Goal: Task Accomplishment & Management: Complete application form

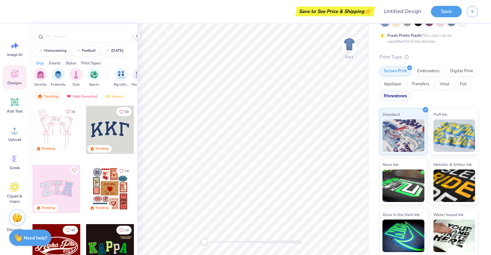
scroll to position [44, 0]
click at [14, 57] on span "Image AI" at bounding box center [14, 54] width 15 height 5
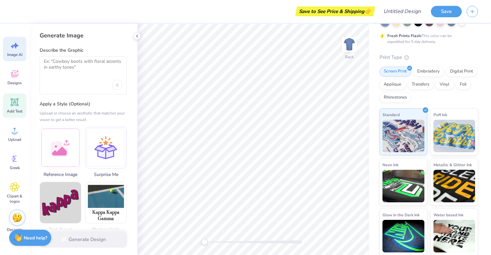
click at [11, 102] on icon at bounding box center [15, 102] width 10 height 10
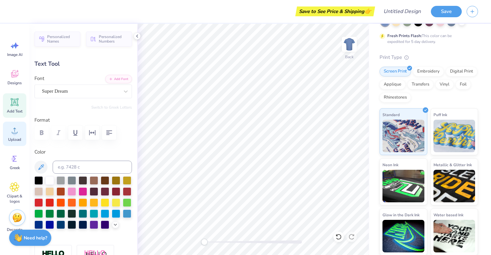
click at [15, 141] on span "Upload" at bounding box center [14, 139] width 13 height 5
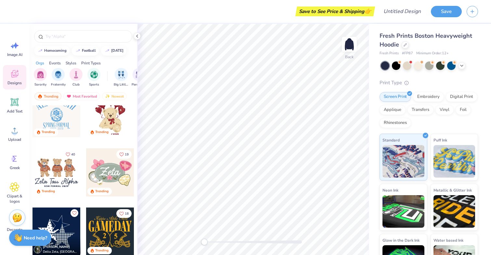
scroll to position [220, 0]
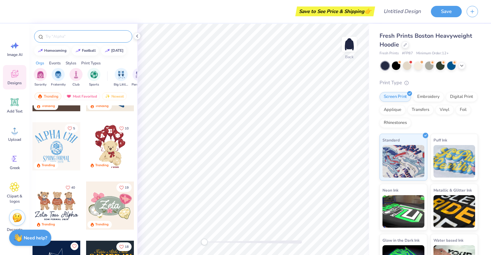
click at [83, 35] on input "text" at bounding box center [86, 36] width 83 height 6
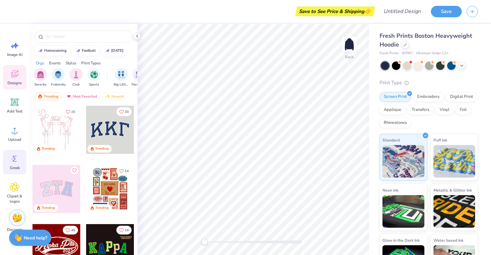
click at [15, 158] on circle at bounding box center [13, 159] width 5 height 5
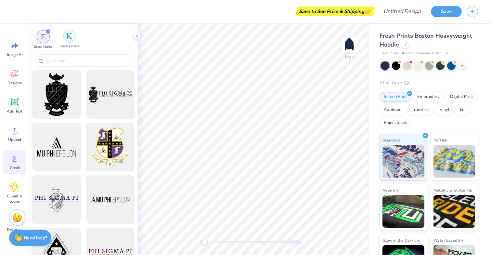
click at [71, 36] on img "filter for Greek Letters" at bounding box center [69, 36] width 6 height 6
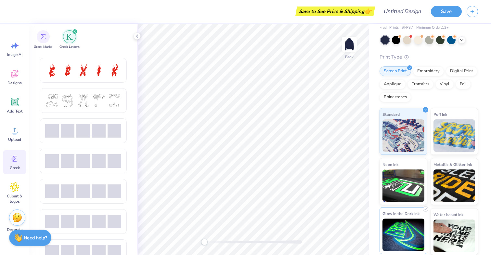
scroll to position [25, 0]
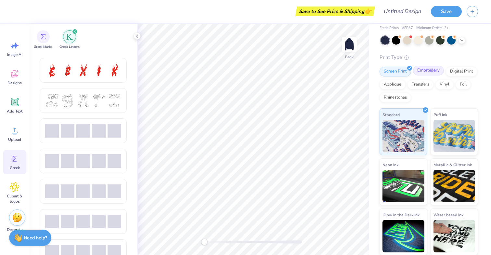
click at [420, 73] on div "Embroidery" at bounding box center [428, 71] width 31 height 10
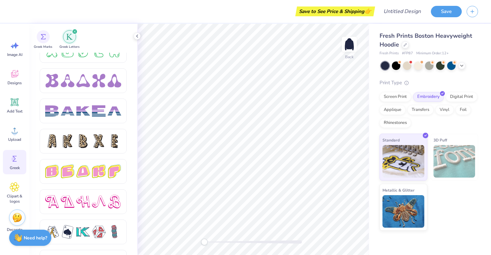
scroll to position [1015, 0]
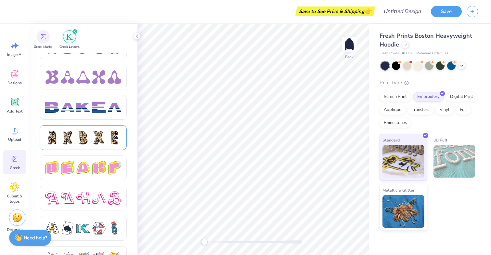
click at [103, 134] on div at bounding box center [99, 138] width 14 height 14
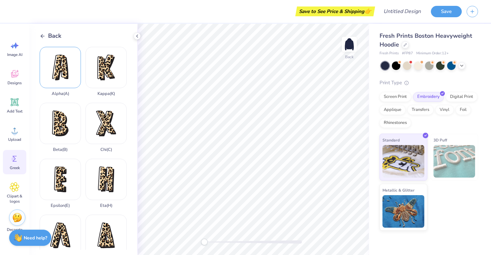
click at [64, 81] on div "Alpha ( A )" at bounding box center [60, 71] width 41 height 49
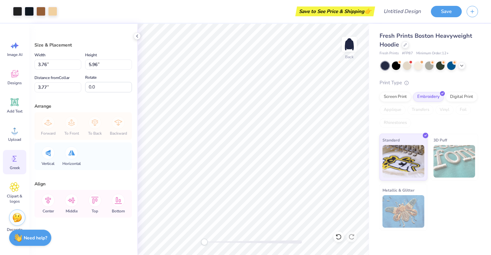
click at [16, 162] on icon at bounding box center [15, 159] width 10 height 10
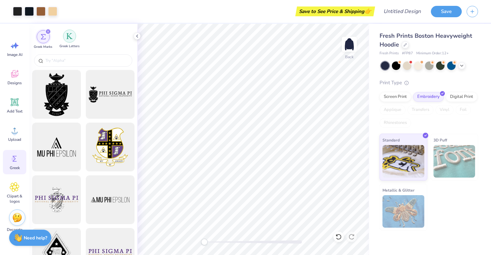
click at [72, 39] on div "filter for Greek Letters" at bounding box center [69, 36] width 13 height 13
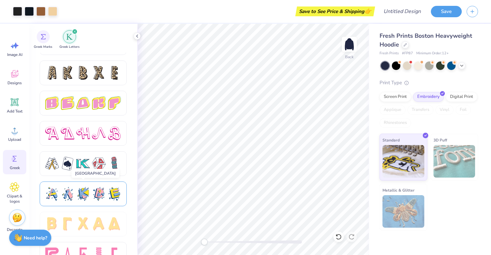
scroll to position [1079, 0]
click at [105, 79] on div at bounding box center [99, 73] width 14 height 14
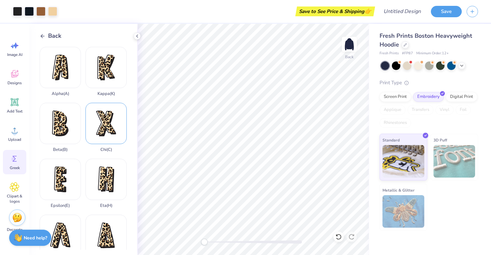
click at [106, 122] on div "Chi ( C )" at bounding box center [105, 127] width 41 height 49
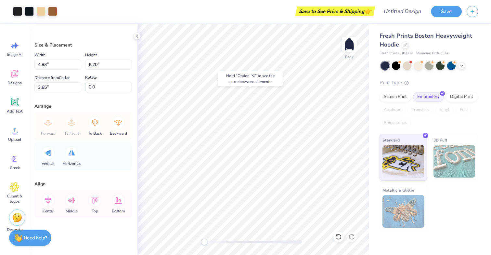
type input "3.76"
type input "5.96"
type input "3.77"
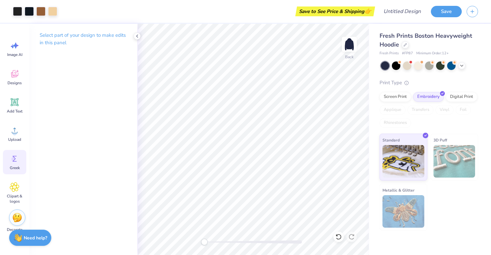
click at [20, 152] on div "Greek" at bounding box center [14, 162] width 23 height 24
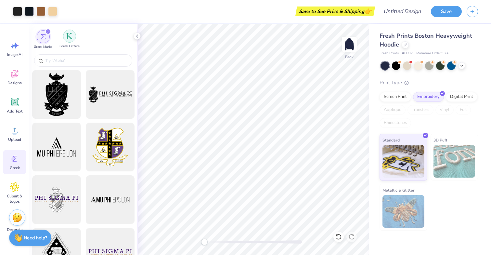
click at [76, 38] on div "Greek Letters" at bounding box center [69, 39] width 20 height 19
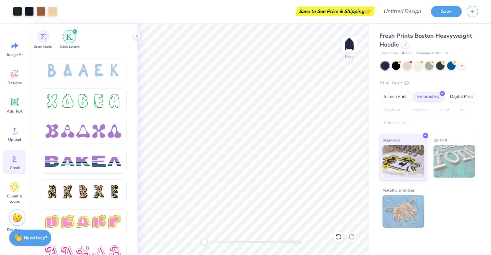
scroll to position [969, 0]
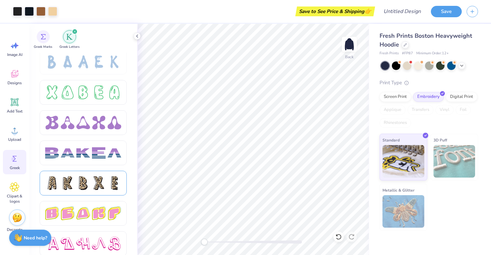
click at [85, 185] on div at bounding box center [83, 183] width 14 height 14
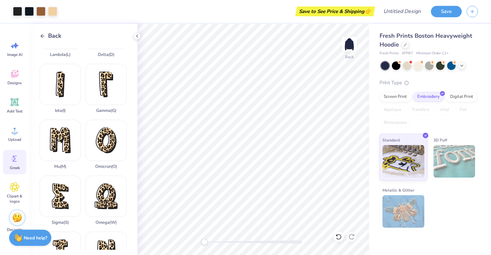
scroll to position [200, 0]
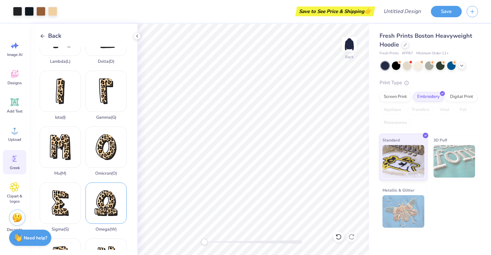
click at [103, 204] on div "Omega ( W )" at bounding box center [105, 206] width 41 height 49
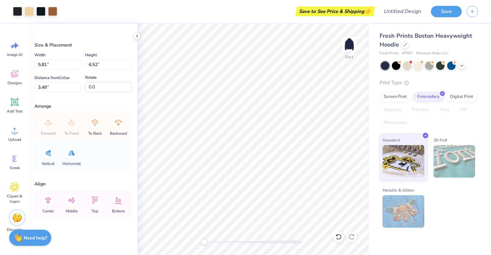
type input "5.38"
type input "6.04"
type input "4.44"
type input "5.71"
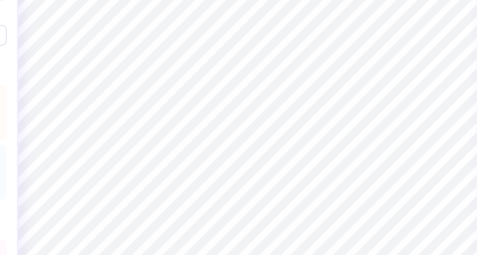
type input "3.76"
type input "5.96"
type input "3.77"
type input "5.38"
type input "6.04"
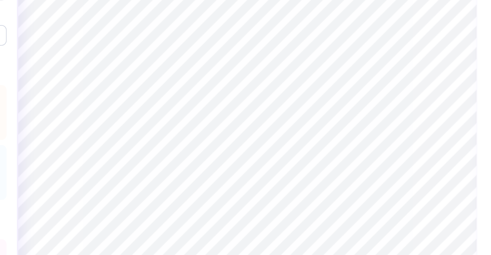
type input "3.73"
type input "4.44"
type input "5.71"
type input "4.38"
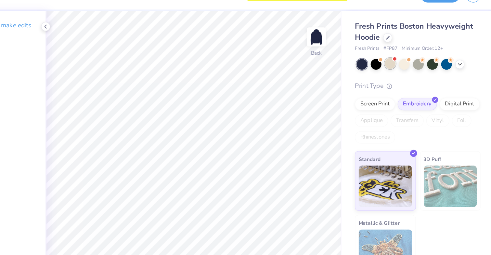
click at [403, 61] on div at bounding box center [407, 65] width 8 height 8
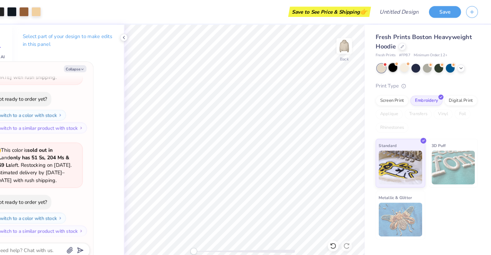
click at [397, 61] on span at bounding box center [399, 62] width 4 height 4
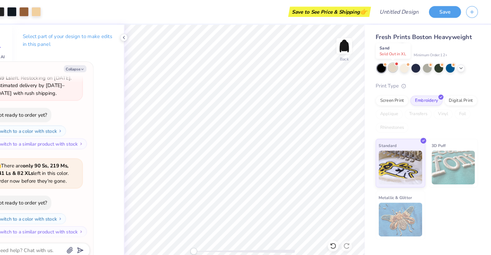
click at [392, 63] on div at bounding box center [396, 65] width 8 height 8
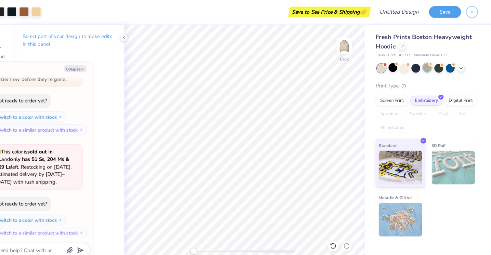
click at [425, 65] on div at bounding box center [429, 65] width 8 height 8
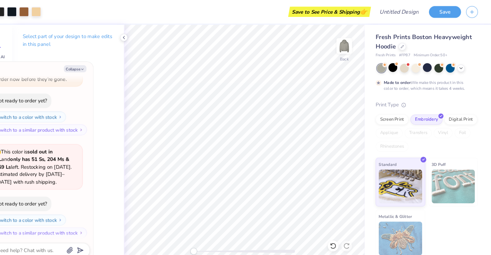
scroll to position [298, 0]
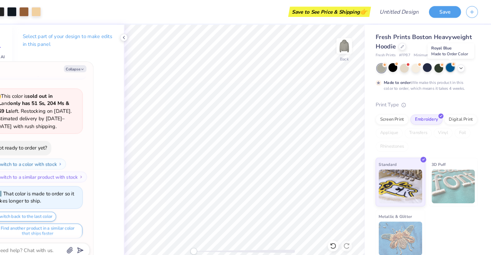
click at [447, 64] on div at bounding box center [451, 65] width 8 height 8
click at [425, 65] on div at bounding box center [429, 65] width 8 height 8
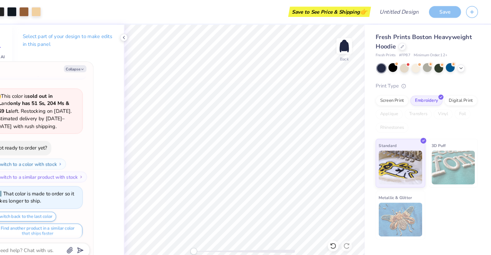
scroll to position [330, 0]
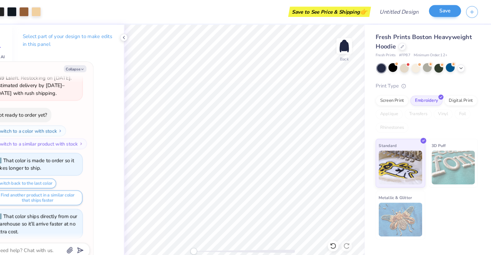
click at [436, 13] on button "Save" at bounding box center [446, 10] width 31 height 11
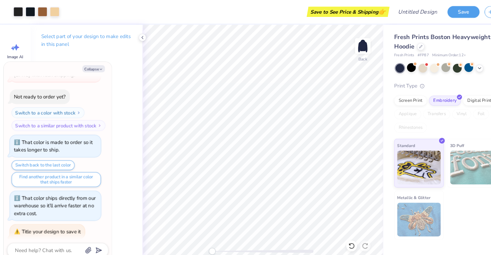
type textarea "x"
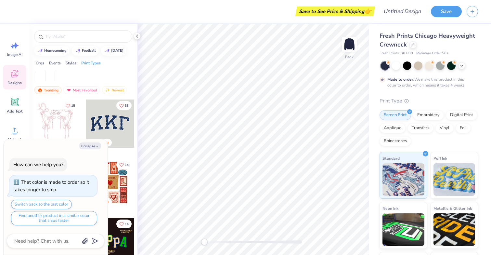
type textarea "x"
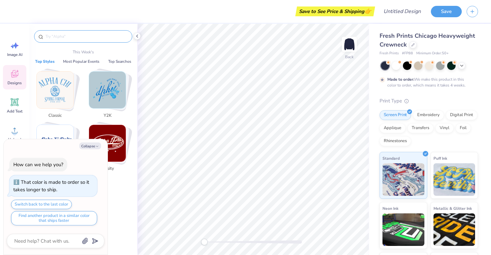
click at [88, 38] on input "text" at bounding box center [86, 36] width 83 height 6
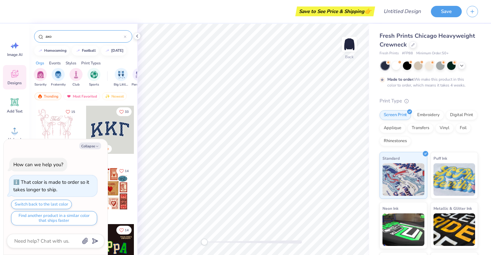
type input "axo"
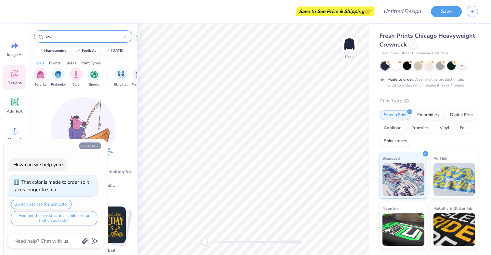
click at [92, 147] on button "Collapse" at bounding box center [90, 145] width 22 height 7
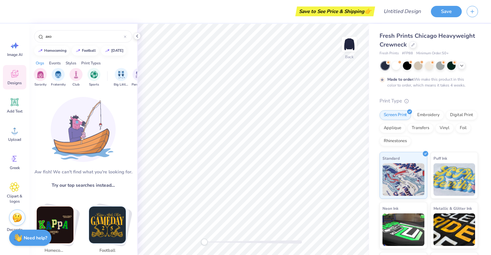
type textarea "x"
click at [85, 39] on input "axo" at bounding box center [84, 36] width 79 height 6
type input "a"
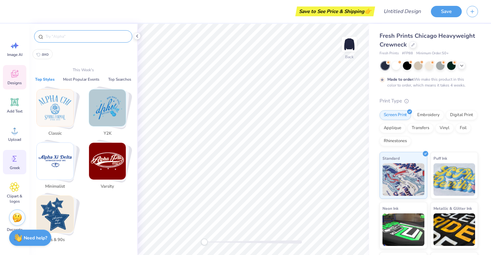
click at [17, 162] on icon at bounding box center [15, 159] width 10 height 10
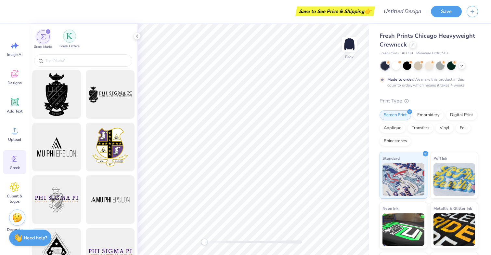
click at [67, 36] on img "filter for Greek Letters" at bounding box center [69, 36] width 6 height 6
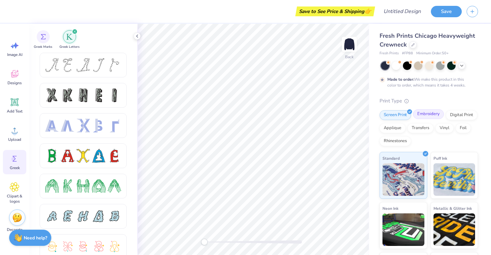
click at [432, 114] on div "Embroidery" at bounding box center [428, 114] width 31 height 10
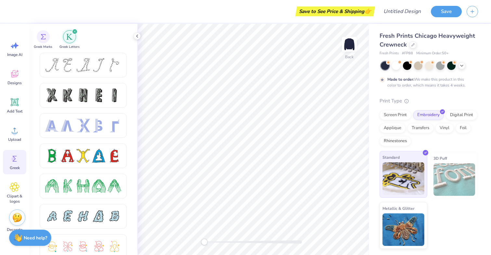
click at [408, 188] on img at bounding box center [403, 178] width 42 height 32
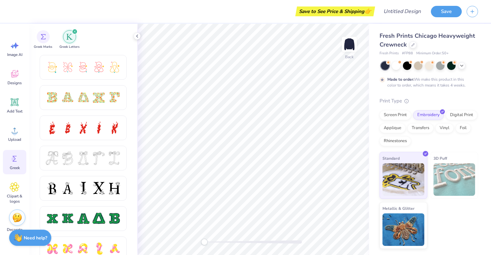
scroll to position [180, 0]
click at [89, 162] on div at bounding box center [83, 157] width 14 height 14
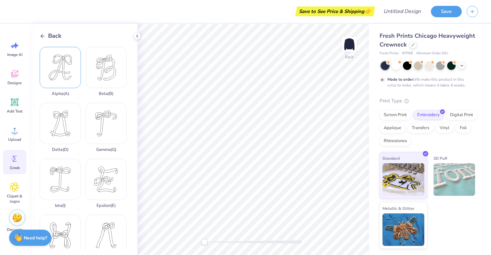
click at [70, 84] on div "Alpha ( A )" at bounding box center [60, 71] width 41 height 49
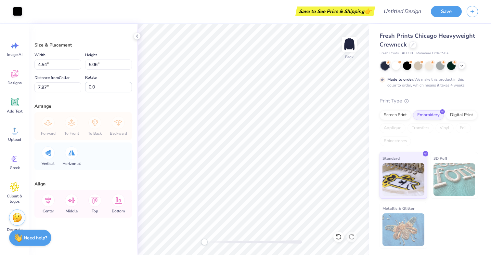
type input "5.00"
type input "5.57"
type input "3.00"
click at [15, 166] on span "Greek" at bounding box center [15, 167] width 10 height 5
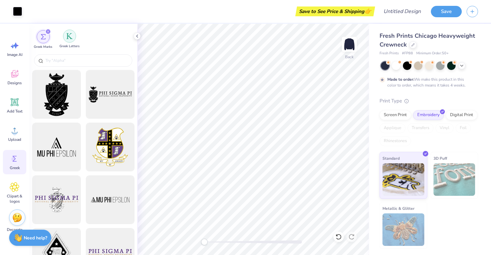
click at [73, 31] on div "filter for Greek Letters" at bounding box center [69, 36] width 13 height 13
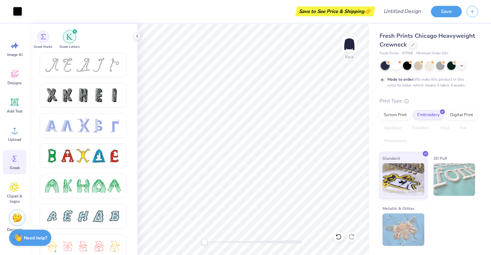
scroll to position [0, 0]
click at [78, 73] on div at bounding box center [88, 154] width 97 height 203
click at [83, 65] on div at bounding box center [83, 65] width 14 height 14
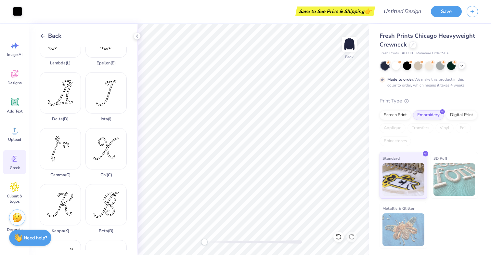
scroll to position [36, 0]
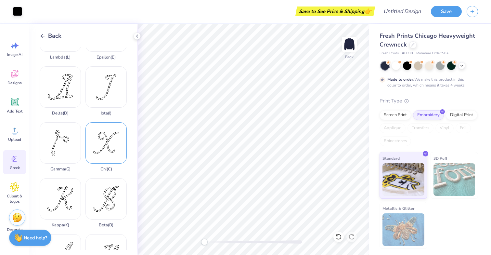
click at [100, 143] on div "Chi ( C )" at bounding box center [105, 146] width 41 height 49
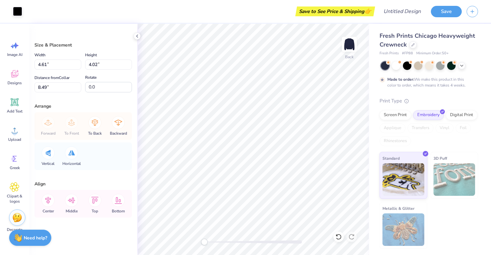
type input "6.63"
type input "5.78"
type input "3.78"
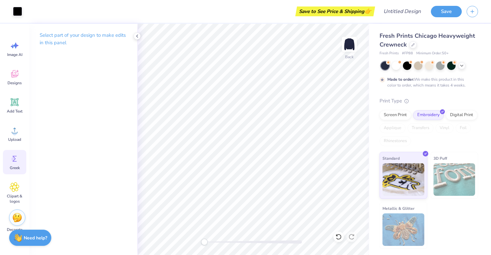
click at [15, 153] on div "Greek" at bounding box center [14, 162] width 23 height 24
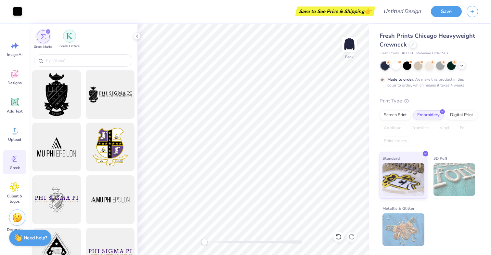
click at [70, 39] on div "filter for Greek Letters" at bounding box center [69, 36] width 13 height 13
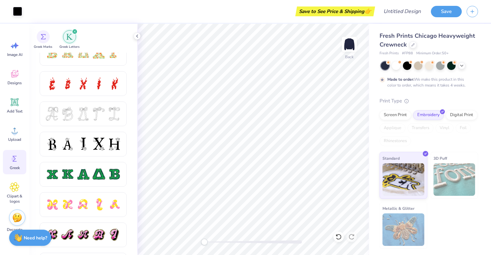
scroll to position [219, 0]
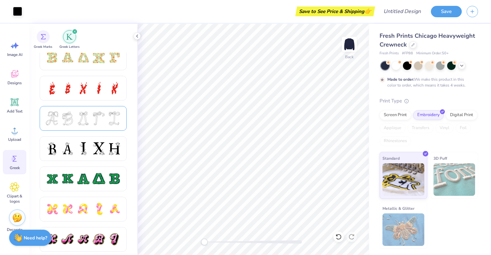
click at [74, 123] on div at bounding box center [83, 118] width 76 height 14
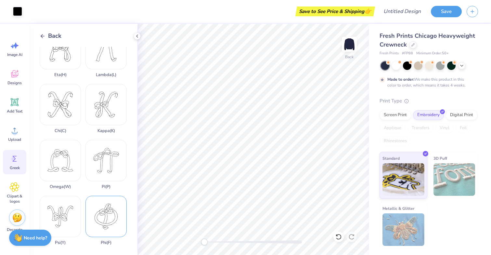
scroll to position [180, 0]
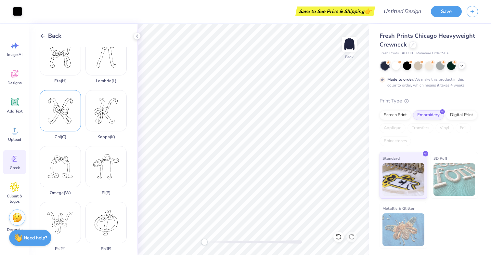
click at [65, 125] on div "Chi ( C )" at bounding box center [60, 114] width 41 height 49
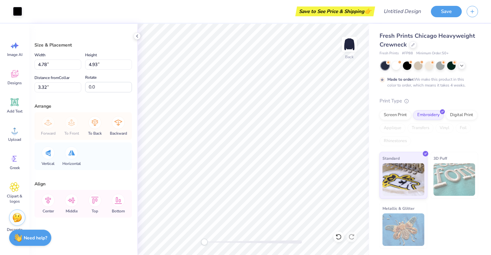
type input "5.24"
type input "5.40"
type input "3.64"
click at [13, 159] on circle at bounding box center [13, 159] width 5 height 5
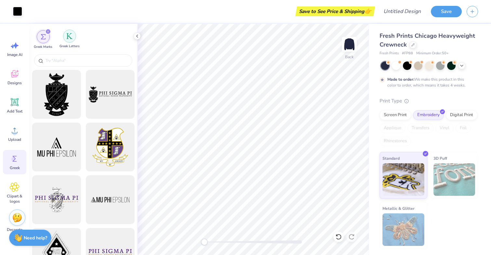
click at [71, 35] on img "filter for Greek Letters" at bounding box center [69, 36] width 6 height 6
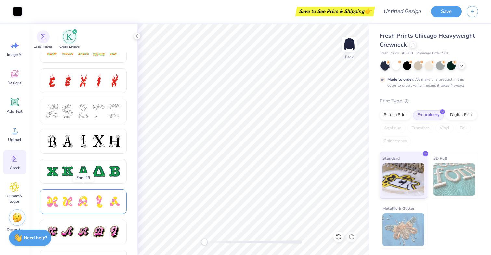
scroll to position [221, 0]
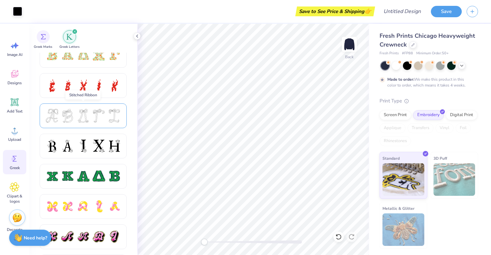
click at [87, 118] on div at bounding box center [83, 116] width 14 height 14
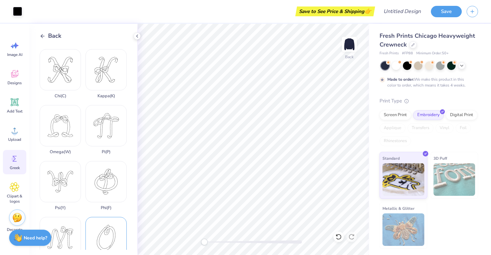
scroll to position [218, 0]
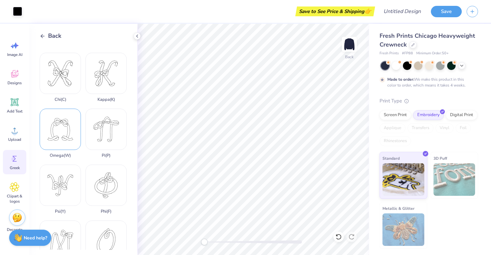
click at [72, 132] on div "Omega ( W )" at bounding box center [60, 132] width 41 height 49
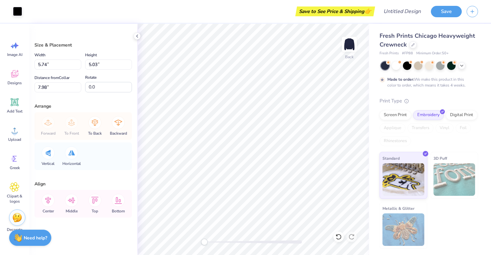
type input "5.00"
type input "5.57"
type input "3.00"
type input "4.57"
type input "5.09"
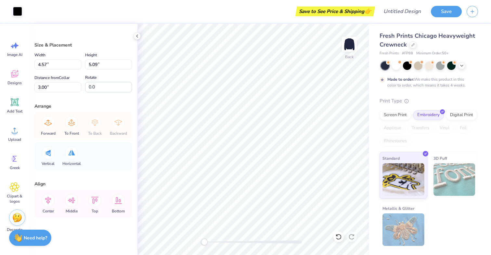
type input "5.24"
type input "5.40"
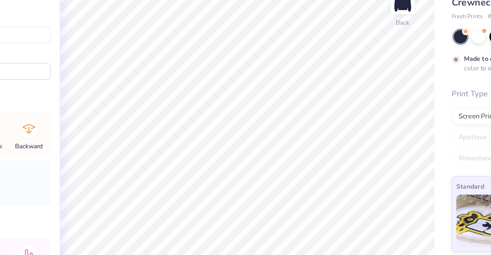
type input "4.78"
type input "4.92"
type input "5.74"
type input "5.03"
type input "5.30"
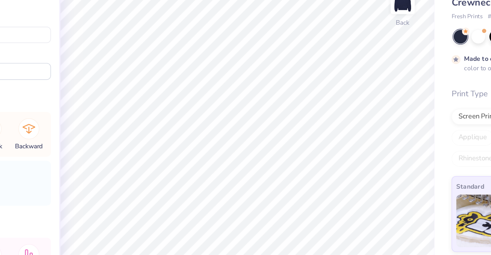
type input "4.65"
type input "5.45"
type input "4.78"
type input "4.92"
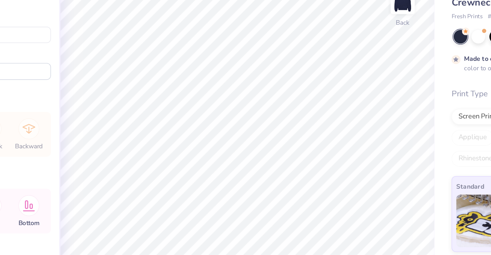
type input "3.27"
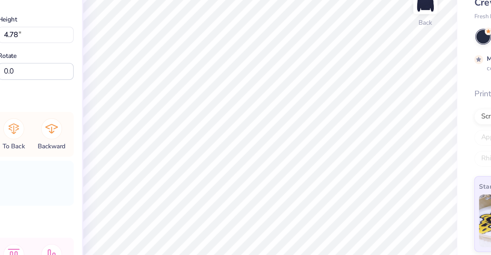
type input "5.81"
type input "5.09"
type input "2.96"
type input "5.59"
type input "4.90"
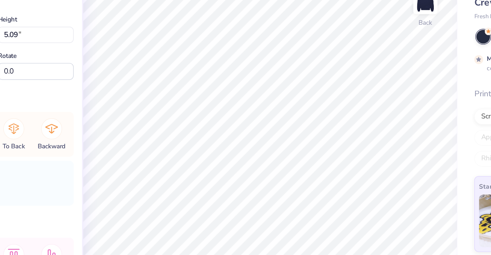
type input "3.15"
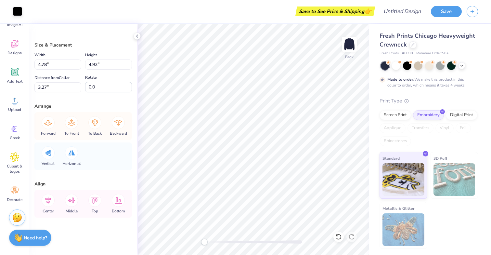
scroll to position [30, 0]
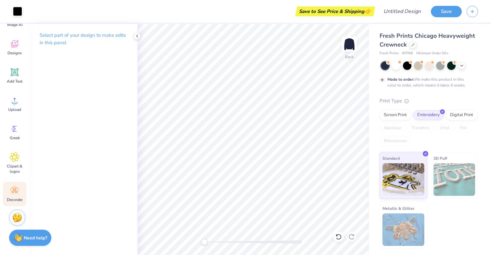
click at [16, 190] on icon at bounding box center [15, 190] width 10 height 10
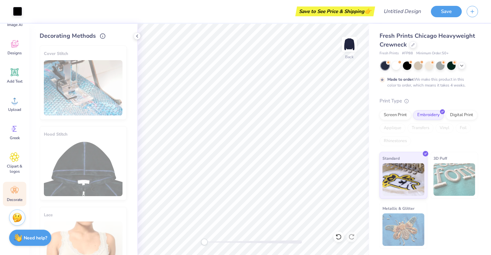
click at [74, 150] on div "Hood Stitch" at bounding box center [83, 163] width 87 height 74
click at [56, 98] on div "Cover Stitch" at bounding box center [83, 82] width 87 height 74
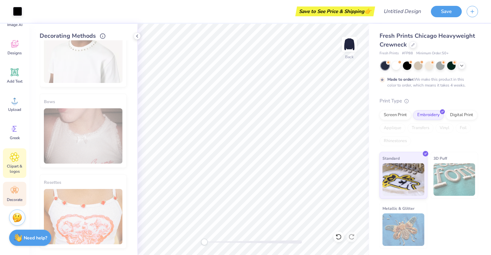
scroll to position [404, 0]
click at [13, 166] on span "Clipart & logos" at bounding box center [14, 168] width 21 height 10
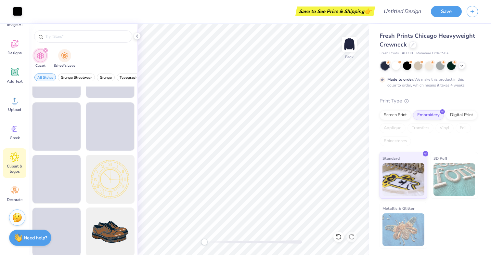
scroll to position [82, 0]
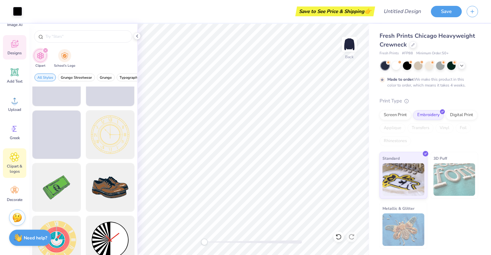
click at [19, 53] on span "Designs" at bounding box center [14, 52] width 14 height 5
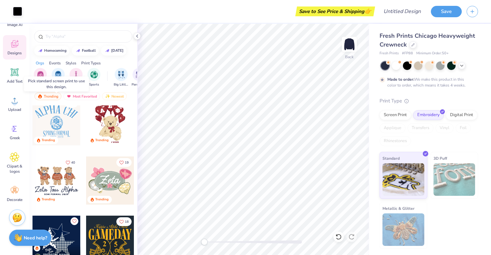
scroll to position [246, 0]
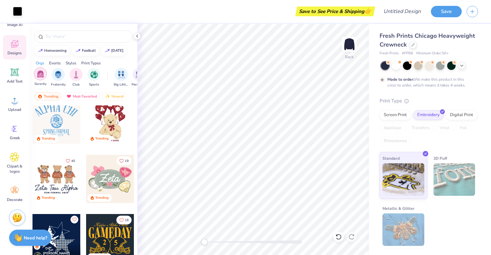
click at [43, 74] on img "filter for Sorority" at bounding box center [40, 73] width 7 height 7
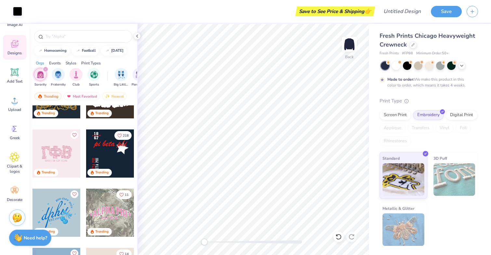
scroll to position [390, 0]
click at [14, 54] on span "Designs" at bounding box center [14, 52] width 14 height 5
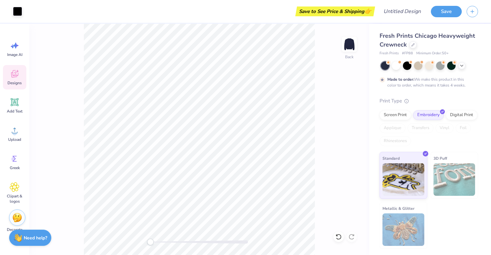
scroll to position [0, 0]
click at [14, 54] on span "Image AI" at bounding box center [14, 54] width 15 height 5
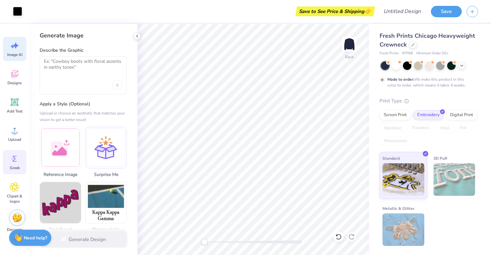
click at [15, 159] on icon at bounding box center [15, 159] width 4 height 6
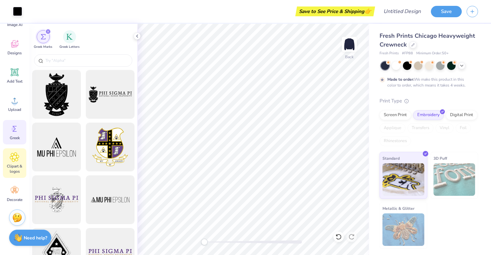
scroll to position [30, 0]
click at [16, 163] on div "Clipart & logos" at bounding box center [14, 163] width 23 height 30
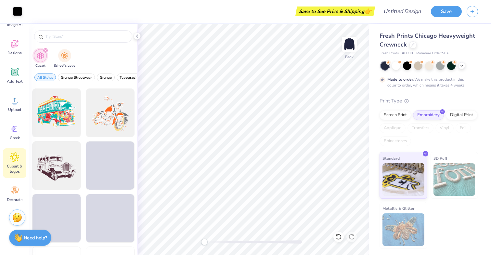
scroll to position [685, 0]
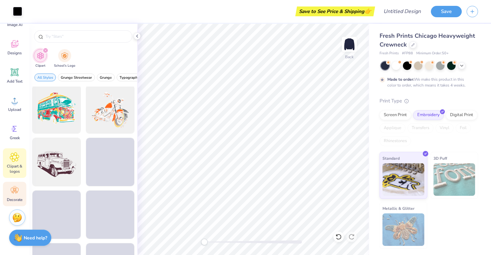
click at [10, 203] on div "Decorate" at bounding box center [14, 194] width 23 height 24
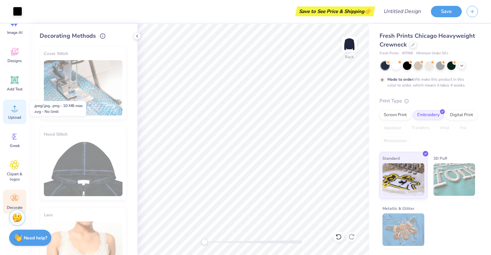
scroll to position [22, 0]
click at [13, 109] on icon at bounding box center [15, 109] width 10 height 10
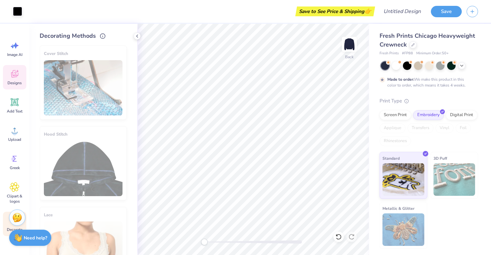
scroll to position [0, 0]
click at [18, 82] on span "Designs" at bounding box center [14, 82] width 14 height 5
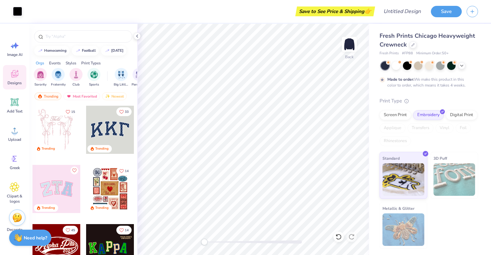
scroll to position [0, 0]
click at [123, 76] on img "filter for Big Little Reveal" at bounding box center [121, 73] width 7 height 7
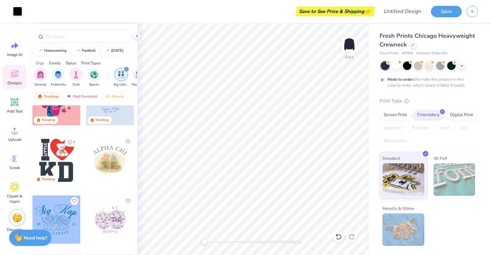
scroll to position [210, 0]
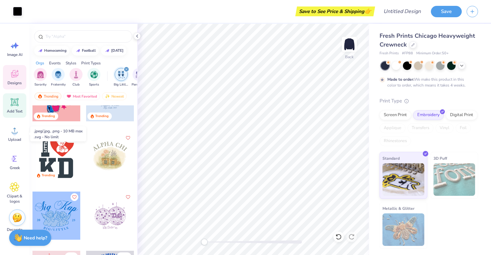
click at [15, 104] on icon at bounding box center [15, 102] width 6 height 6
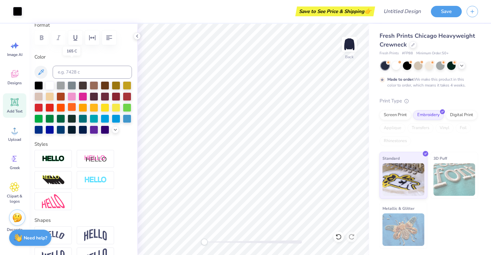
scroll to position [32, 0]
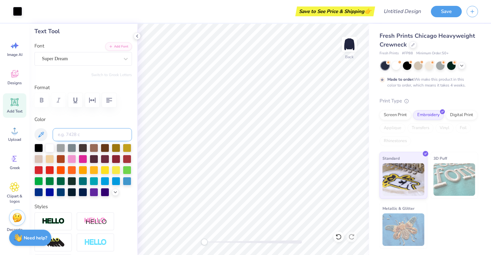
click at [76, 133] on input at bounding box center [92, 134] width 79 height 13
click at [123, 46] on button "Add Font" at bounding box center [118, 46] width 27 height 8
click at [10, 80] on div "Designs" at bounding box center [14, 77] width 23 height 24
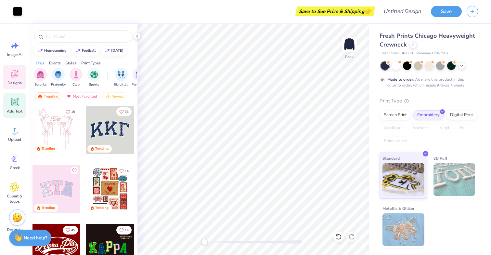
click at [13, 101] on icon at bounding box center [15, 102] width 6 height 6
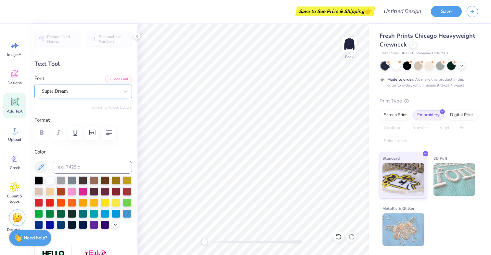
click at [68, 90] on span "Super Dream" at bounding box center [55, 90] width 26 height 7
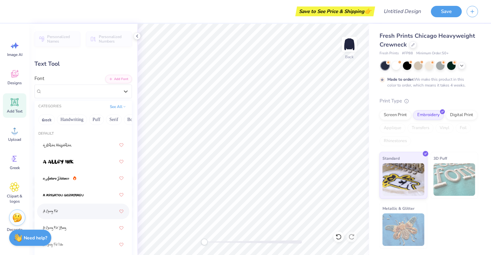
click at [66, 211] on div at bounding box center [83, 211] width 81 height 12
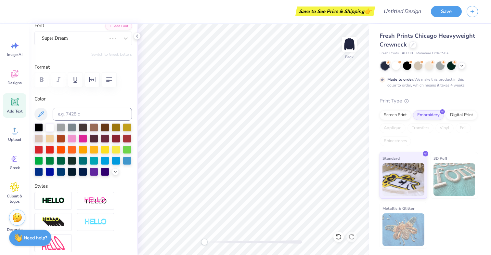
scroll to position [62, 0]
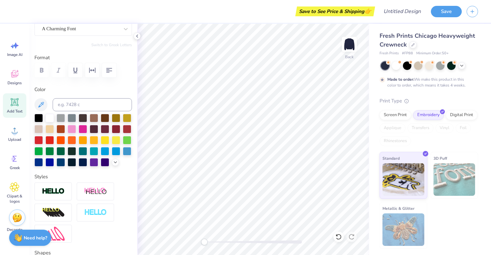
type textarea "3"
click at [395, 67] on div at bounding box center [396, 65] width 8 height 8
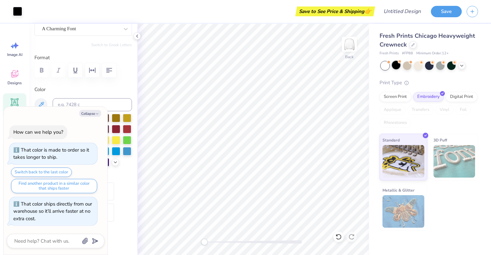
scroll to position [95, 0]
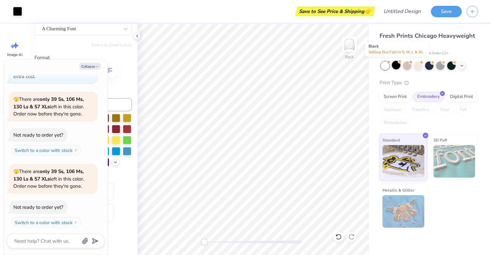
click at [398, 65] on div at bounding box center [396, 65] width 8 height 8
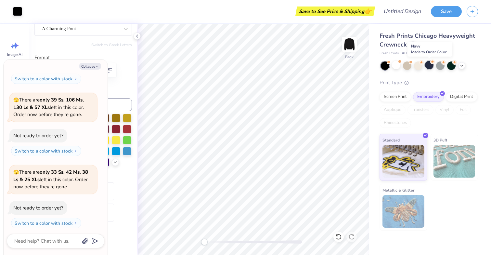
click at [433, 67] on div at bounding box center [429, 65] width 8 height 8
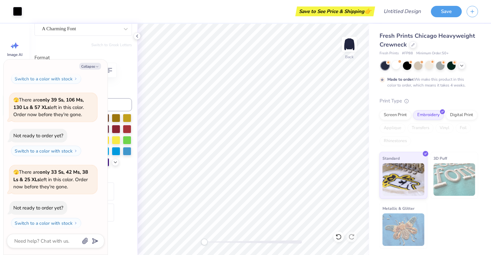
scroll to position [220, 0]
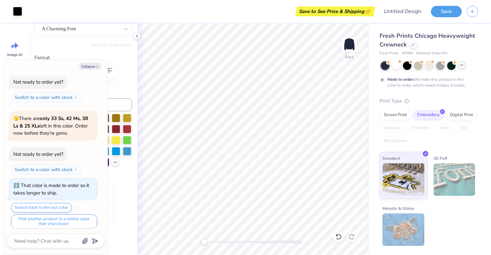
click at [464, 65] on div at bounding box center [461, 64] width 7 height 7
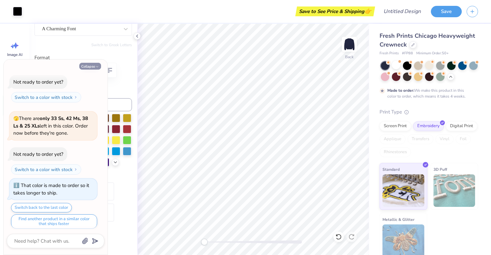
click at [92, 66] on button "Collapse" at bounding box center [90, 66] width 22 height 7
type textarea "x"
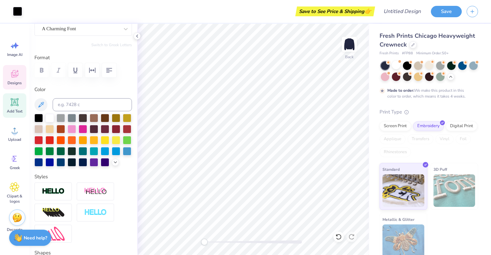
click at [19, 79] on div "Designs" at bounding box center [14, 77] width 23 height 24
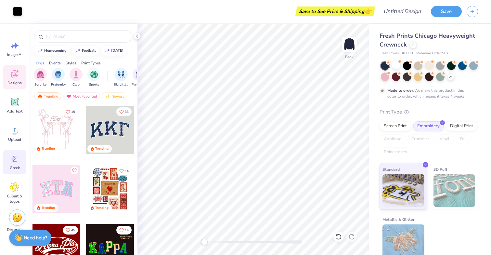
click at [16, 162] on icon at bounding box center [15, 159] width 10 height 10
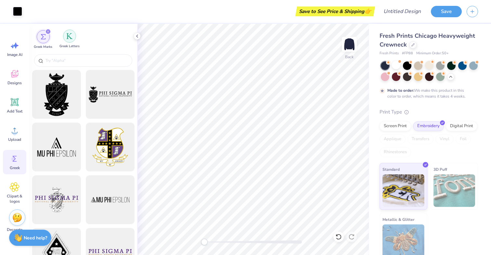
click at [70, 37] on img "filter for Greek Letters" at bounding box center [69, 36] width 6 height 6
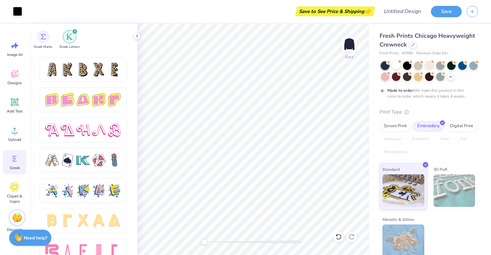
scroll to position [1096, 0]
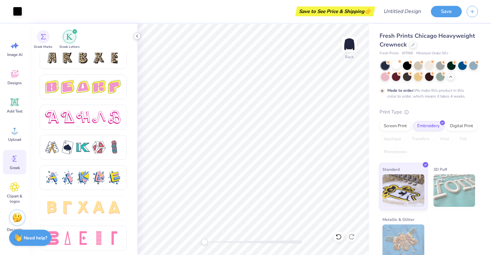
click at [138, 36] on icon at bounding box center [136, 35] width 5 height 5
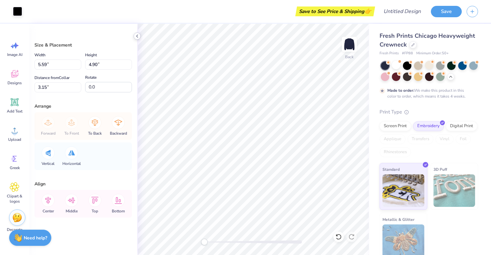
click at [135, 36] on icon at bounding box center [136, 35] width 5 height 5
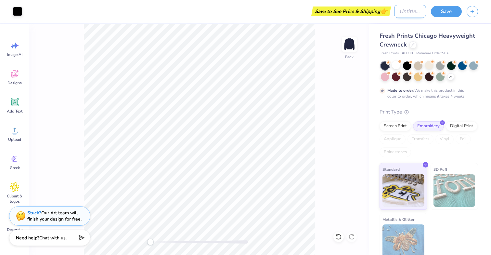
click at [405, 12] on input "Design Title" at bounding box center [410, 11] width 32 height 13
type input "fam sweatshirt"
click at [374, 76] on div "Fresh Prints Chicago Heavyweight Crewneck Fresh Prints # FP88 Minimum Order: 50…" at bounding box center [430, 142] width 122 height 236
click at [451, 11] on button "Save" at bounding box center [446, 10] width 31 height 11
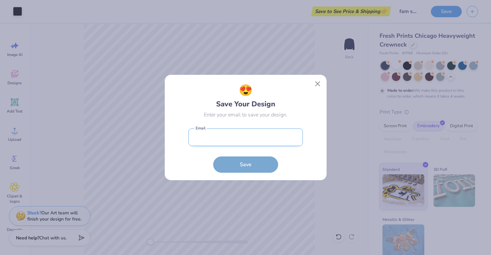
click at [274, 136] on input "email" at bounding box center [245, 137] width 114 height 18
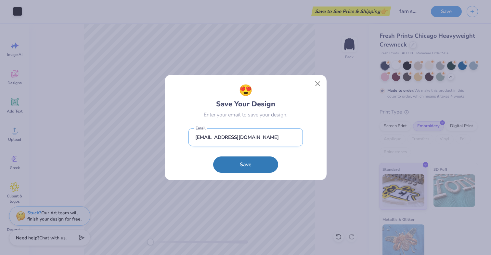
type input "[EMAIL_ADDRESS][DOMAIN_NAME]"
click at [245, 164] on button "Save" at bounding box center [245, 164] width 65 height 16
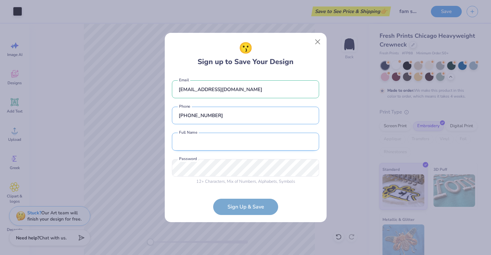
type input "[PHONE_NUMBER]"
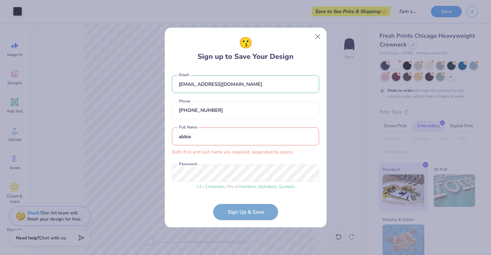
click at [241, 182] on div "12 + Characters , Mix of Numbers , Alphabets , Symbols Password" at bounding box center [245, 177] width 147 height 26
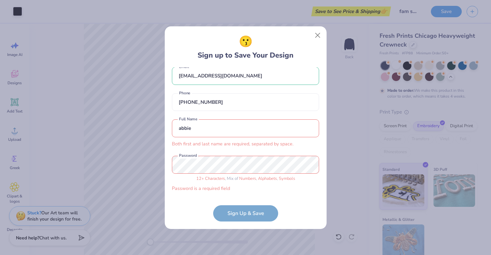
scroll to position [0, 0]
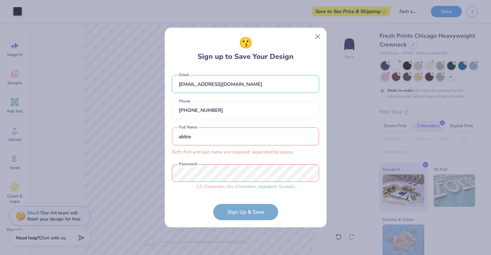
click at [230, 135] on input "abbie" at bounding box center [245, 136] width 147 height 18
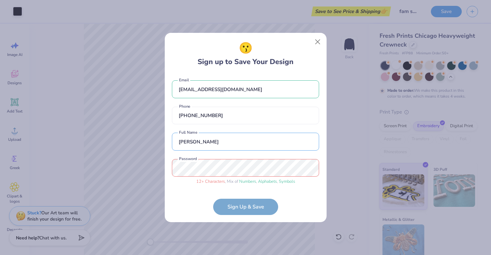
type input "[PERSON_NAME]"
click at [236, 207] on form "[EMAIL_ADDRESS][DOMAIN_NAME] Email [PHONE_NUMBER] Phone [PERSON_NAME] Full Name…" at bounding box center [245, 144] width 147 height 141
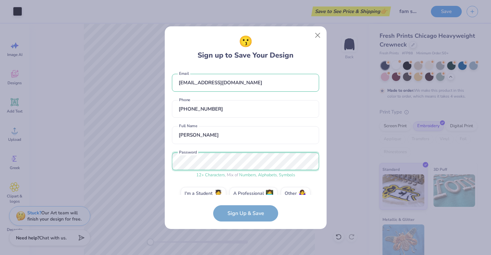
scroll to position [11, 0]
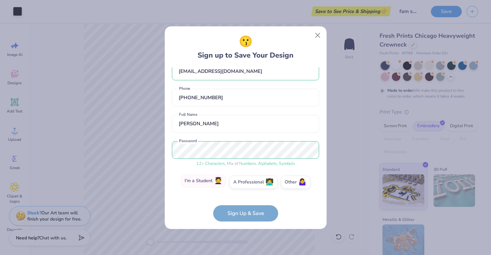
click at [213, 180] on label "I'm a Student 🧑‍🎓" at bounding box center [203, 180] width 45 height 13
click at [243, 193] on input "I'm a Student 🧑‍🎓" at bounding box center [245, 195] width 4 height 4
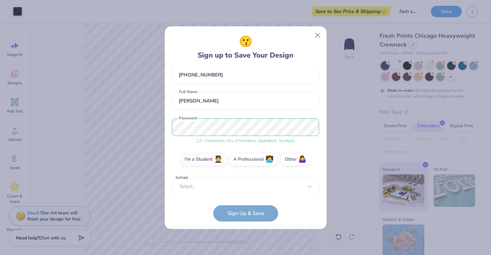
click at [242, 190] on div "[EMAIL_ADDRESS][DOMAIN_NAME] Email [PHONE_NUMBER] Phone [PERSON_NAME] Full Name…" at bounding box center [245, 130] width 147 height 127
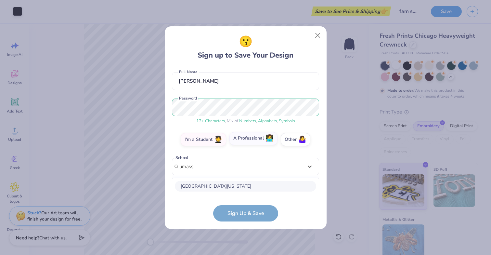
scroll to position [100, 0]
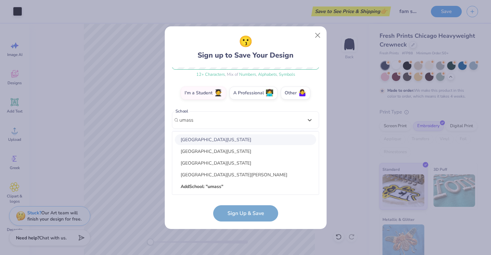
click at [259, 137] on div "[GEOGRAPHIC_DATA][US_STATE]" at bounding box center [245, 139] width 141 height 11
type input "umass"
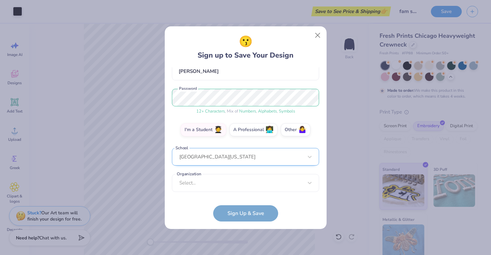
scroll to position [64, 0]
click at [250, 213] on form "[EMAIL_ADDRESS][DOMAIN_NAME] Email [PHONE_NUMBER] Phone [PERSON_NAME] Full Name…" at bounding box center [245, 144] width 147 height 154
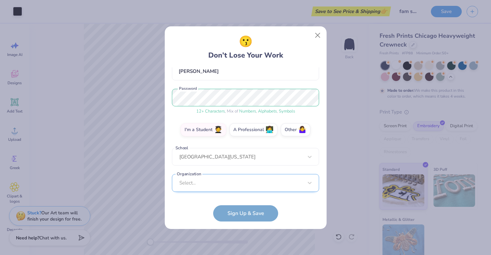
click at [228, 184] on div "Select..." at bounding box center [245, 183] width 147 height 18
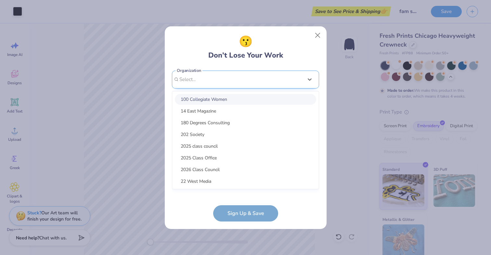
scroll to position [161, 0]
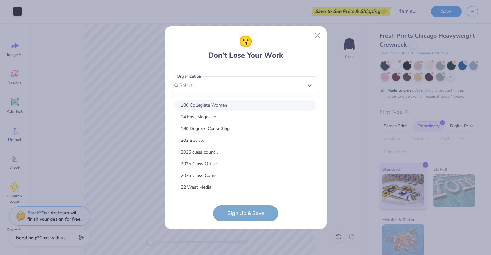
click at [251, 84] on div "[EMAIL_ADDRESS][DOMAIN_NAME] Email [PHONE_NUMBER] Phone [PERSON_NAME] Full Name…" at bounding box center [245, 130] width 147 height 127
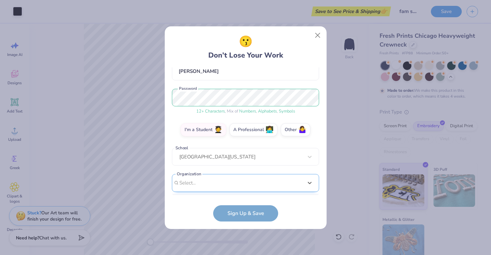
click at [230, 178] on div "option focused, 8 of 15. 15 results available. Use Up and Down to choose option…" at bounding box center [245, 233] width 147 height 119
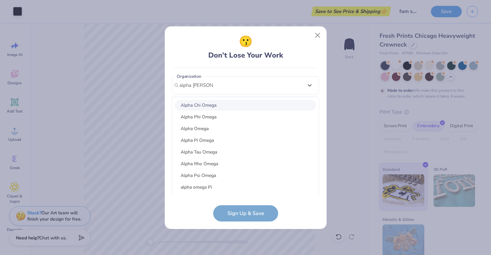
click at [222, 105] on div "Alpha Chi Omega" at bounding box center [245, 105] width 141 height 11
type input "alpha [PERSON_NAME]"
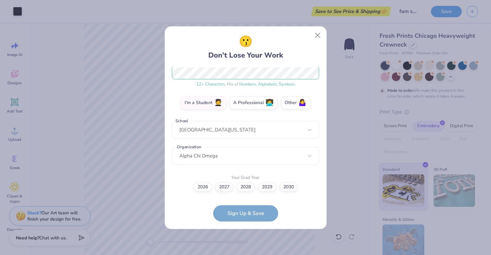
scroll to position [90, 0]
click at [246, 190] on label "2028" at bounding box center [245, 186] width 18 height 9
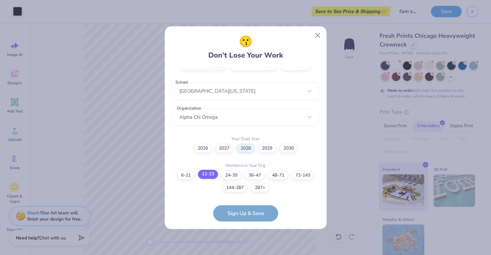
drag, startPoint x: 245, startPoint y: 216, endPoint x: 200, endPoint y: 171, distance: 63.1
click at [200, 171] on form "[EMAIL_ADDRESS][DOMAIN_NAME] Email [PHONE_NUMBER] Phone [PERSON_NAME] Full Name…" at bounding box center [245, 144] width 147 height 154
click at [220, 165] on div "Members in Your Org 6-11 12-23 [PHONE_NUMBER] [PHONE_NUMBER] [PHONE_NUMBER]+" at bounding box center [245, 176] width 147 height 31
click at [212, 174] on label "12-23" at bounding box center [208, 174] width 20 height 9
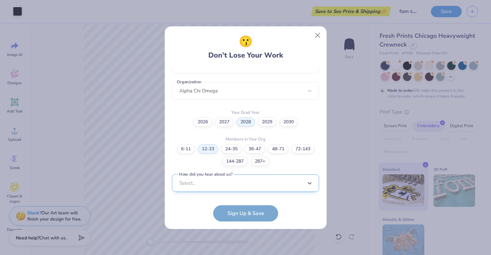
click at [238, 190] on div "[EMAIL_ADDRESS][DOMAIN_NAME] Email [PHONE_NUMBER] Phone [PERSON_NAME] Full Name…" at bounding box center [245, 130] width 147 height 127
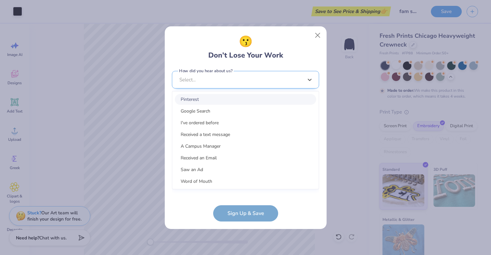
scroll to position [253, 0]
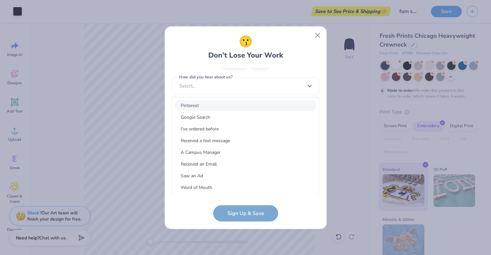
click at [223, 105] on div "Pinterest" at bounding box center [245, 105] width 141 height 11
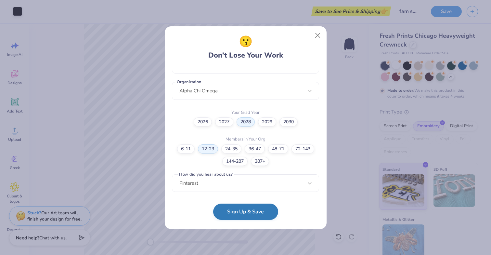
click at [239, 214] on button "Sign Up & Save" at bounding box center [245, 211] width 65 height 16
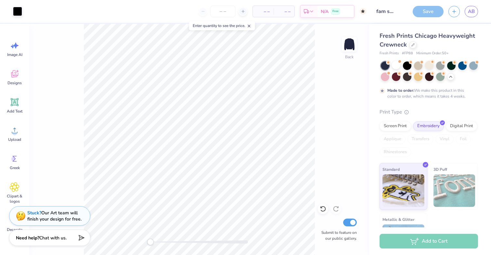
click at [430, 10] on div "Save" at bounding box center [427, 11] width 31 height 11
click at [455, 12] on icon "button" at bounding box center [454, 11] width 6 height 6
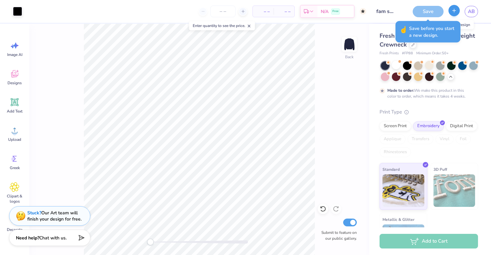
click at [454, 10] on icon "button" at bounding box center [454, 11] width 6 height 6
click at [425, 10] on div "Save" at bounding box center [427, 11] width 31 height 11
click at [384, 14] on input "fam sweatshirt" at bounding box center [387, 11] width 32 height 13
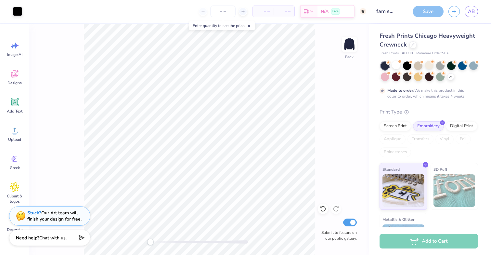
click at [347, 79] on div "Back Submit to feature on our public gallery." at bounding box center [199, 139] width 340 height 231
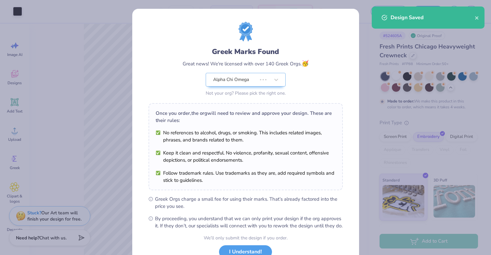
click at [341, 93] on div "Greek Marks Found Great news! We're licensed with over 140 Greek Orgs. 🥳 Alpha …" at bounding box center [245, 125] width 194 height 207
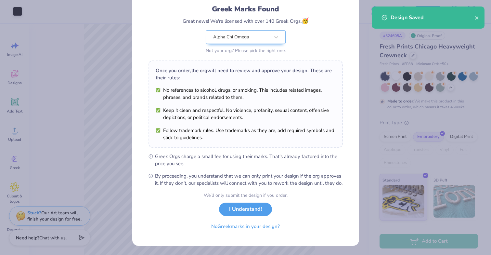
scroll to position [49, 0]
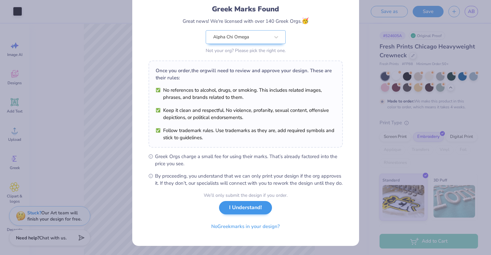
click at [245, 210] on button "I Understand!" at bounding box center [245, 207] width 53 height 13
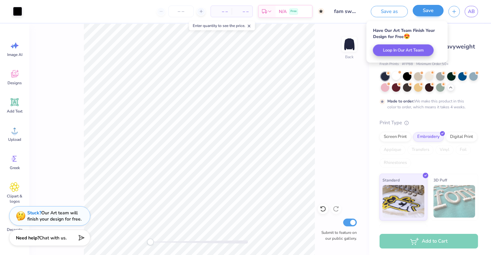
click at [430, 12] on button "Save" at bounding box center [427, 10] width 31 height 11
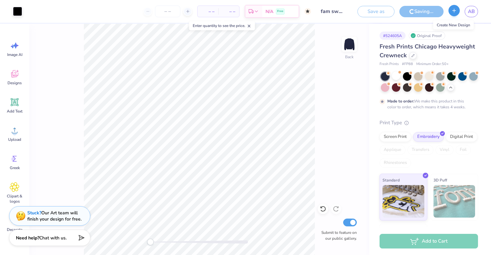
click at [454, 12] on icon "button" at bounding box center [454, 11] width 6 height 6
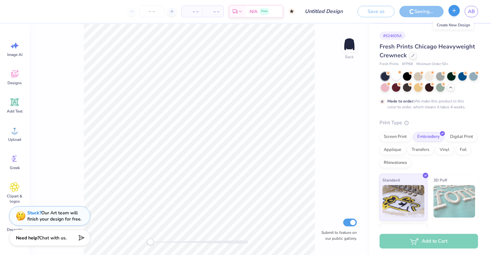
type input "fam sweatshirt"
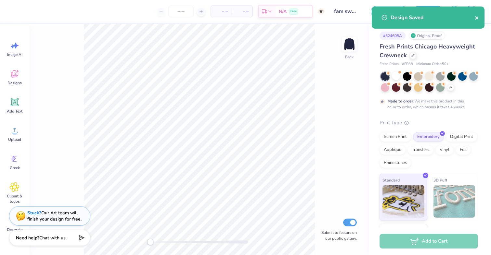
click at [478, 19] on icon "close" at bounding box center [476, 17] width 5 height 5
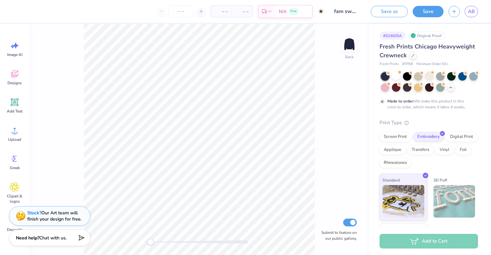
click at [456, 12] on div "– – Per Item – – Total Est. Delivery N/A Free Design Title fam sweatshirt Save …" at bounding box center [245, 127] width 491 height 255
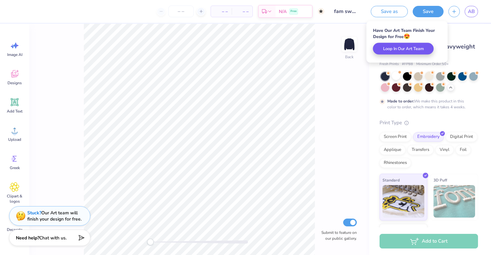
click at [411, 47] on button "Loop In Our Art Team" at bounding box center [403, 49] width 61 height 12
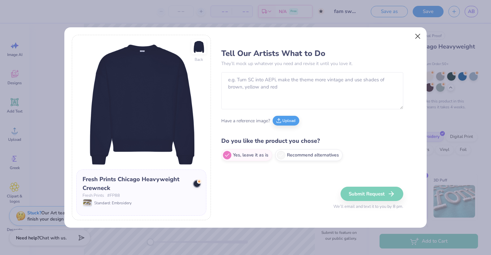
click at [418, 37] on button "Close" at bounding box center [417, 36] width 12 height 12
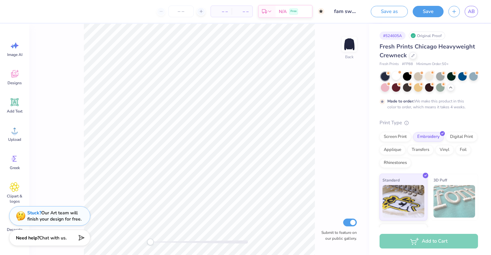
click at [338, 11] on input "fam sweatshirt" at bounding box center [345, 11] width 32 height 13
click at [471, 14] on span "AB" at bounding box center [471, 11] width 7 height 7
